Goal: Information Seeking & Learning: Learn about a topic

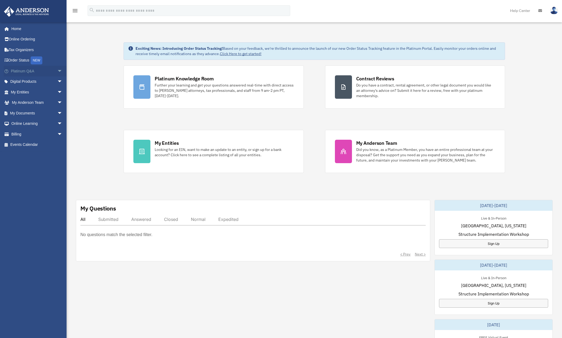
click at [57, 69] on span "arrow_drop_down" at bounding box center [62, 71] width 11 height 11
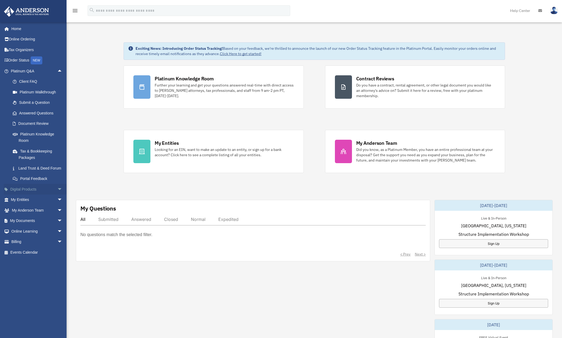
click at [57, 195] on span "arrow_drop_down" at bounding box center [62, 189] width 11 height 11
click at [57, 195] on span "arrow_drop_up" at bounding box center [62, 189] width 11 height 11
click at [57, 195] on span "arrow_drop_down" at bounding box center [62, 189] width 11 height 11
click at [40, 214] on div "Virtual Bookkeeping" at bounding box center [41, 210] width 45 height 7
click at [57, 248] on span "arrow_drop_down" at bounding box center [62, 242] width 11 height 11
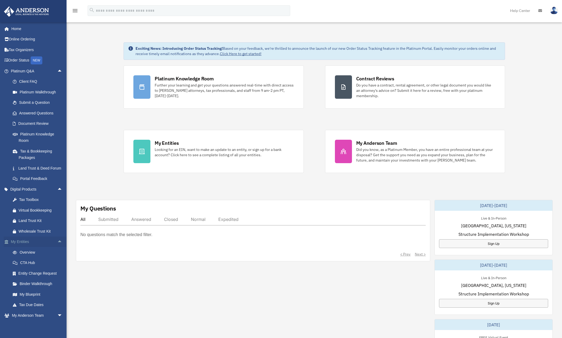
click at [57, 248] on span "arrow_drop_up" at bounding box center [62, 242] width 11 height 11
click at [32, 102] on link "Submit a Question" at bounding box center [38, 102] width 63 height 11
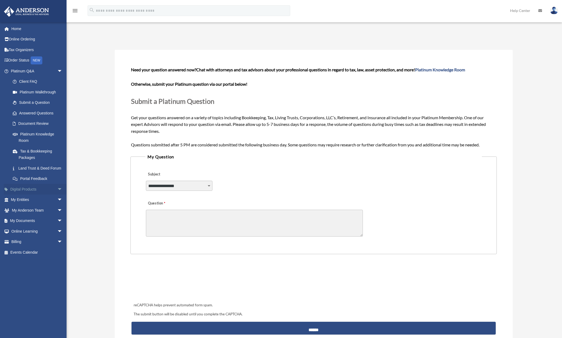
click at [57, 195] on span "arrow_drop_down" at bounding box center [62, 189] width 11 height 11
click at [57, 195] on span "arrow_drop_up" at bounding box center [62, 189] width 11 height 11
click at [57, 234] on span "arrow_drop_down" at bounding box center [62, 231] width 11 height 11
click at [31, 258] on link "Video Training" at bounding box center [38, 252] width 63 height 11
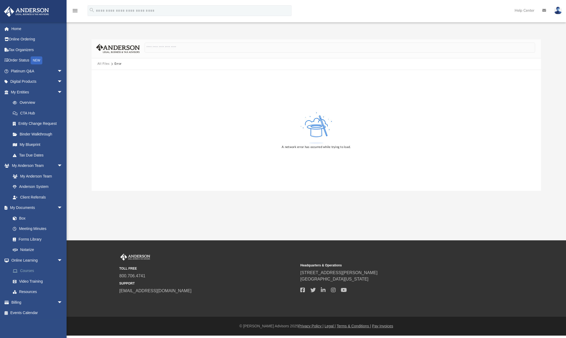
click at [30, 269] on link "Courses" at bounding box center [38, 271] width 63 height 11
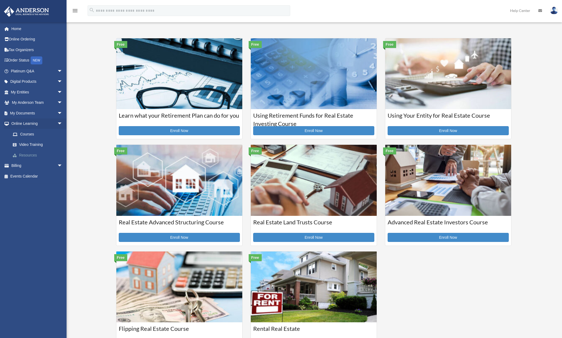
click at [31, 154] on link "Resources" at bounding box center [38, 155] width 63 height 11
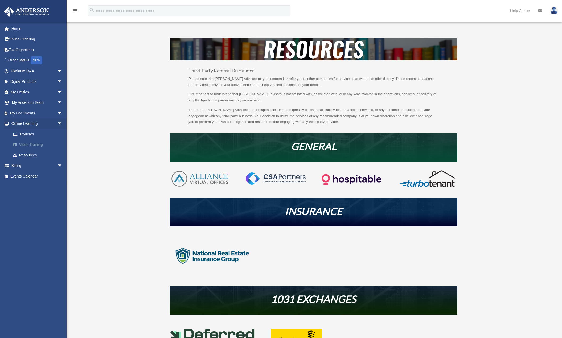
click at [31, 148] on link "Video Training" at bounding box center [38, 144] width 63 height 11
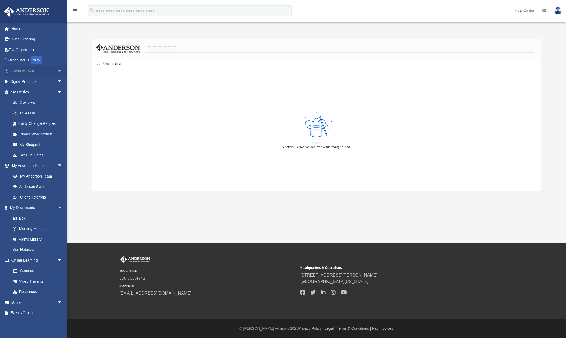
click at [57, 73] on span "arrow_drop_down" at bounding box center [62, 71] width 11 height 11
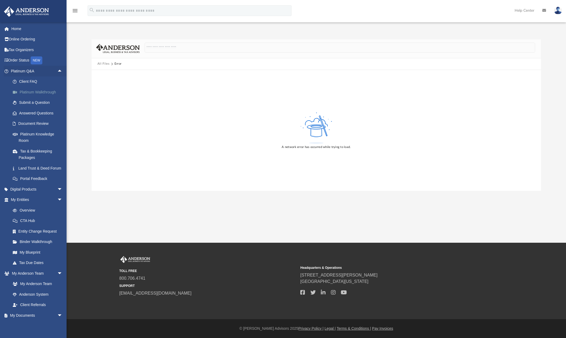
click at [43, 91] on link "Platinum Walkthrough" at bounding box center [38, 92] width 63 height 11
